Goal: Transaction & Acquisition: Purchase product/service

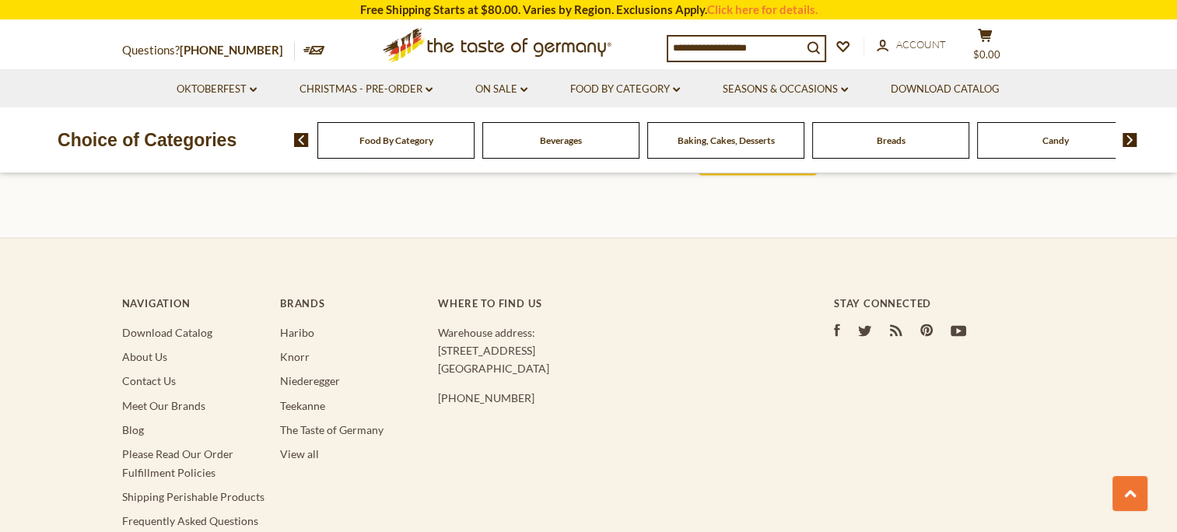
scroll to position [2561, 0]
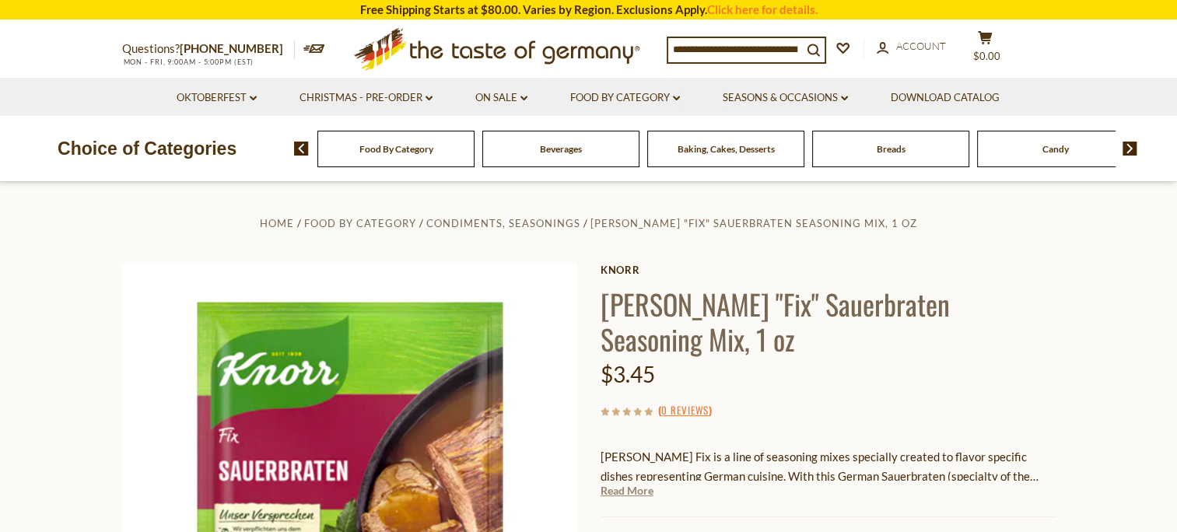
click at [619, 483] on link "Read More" at bounding box center [626, 491] width 53 height 16
